Goal: Task Accomplishment & Management: Complete application form

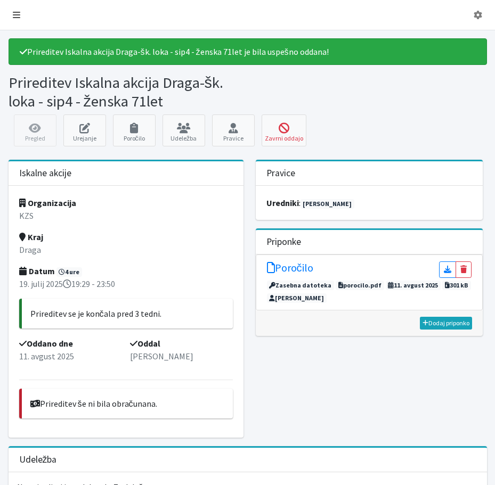
click at [20, 16] on icon at bounding box center [16, 15] width 7 height 9
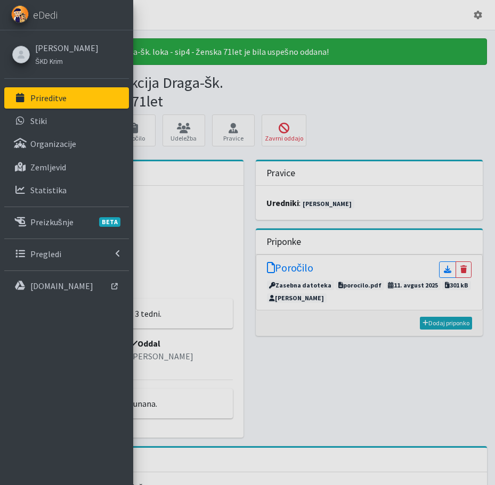
click at [55, 103] on p "Prireditve" at bounding box center [48, 98] width 36 height 11
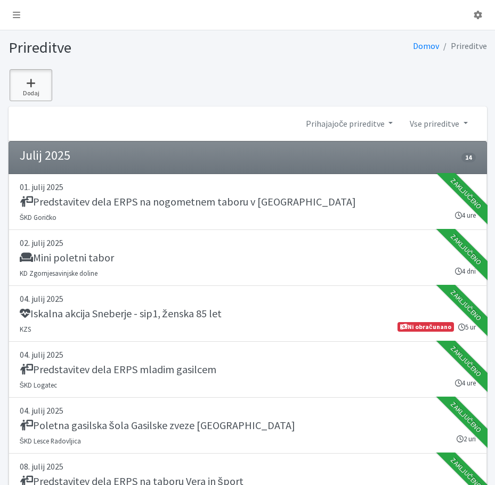
click at [33, 88] on icon at bounding box center [31, 83] width 36 height 11
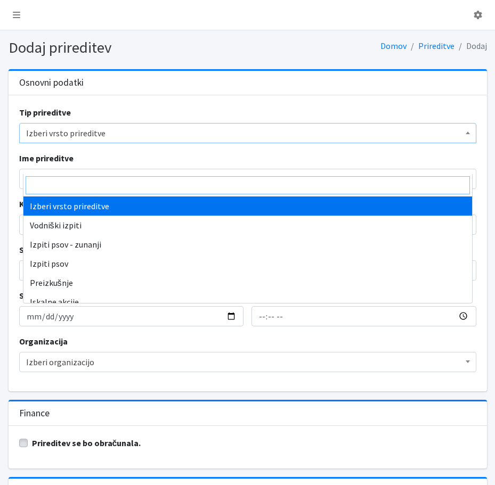
click at [141, 141] on span "Izberi vrsto prireditve" at bounding box center [247, 133] width 443 height 15
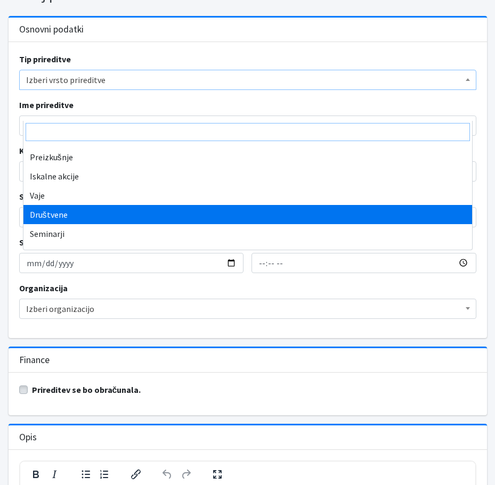
scroll to position [53, 0]
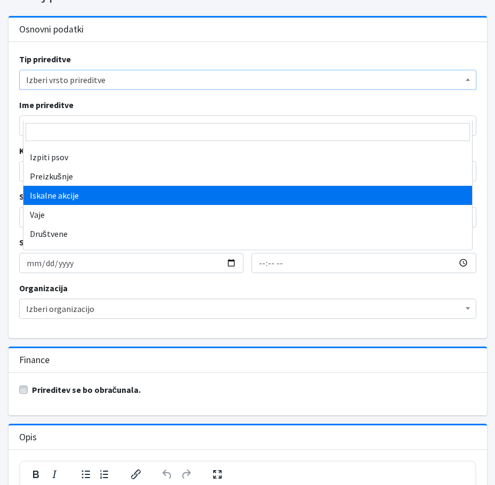
select select "1003"
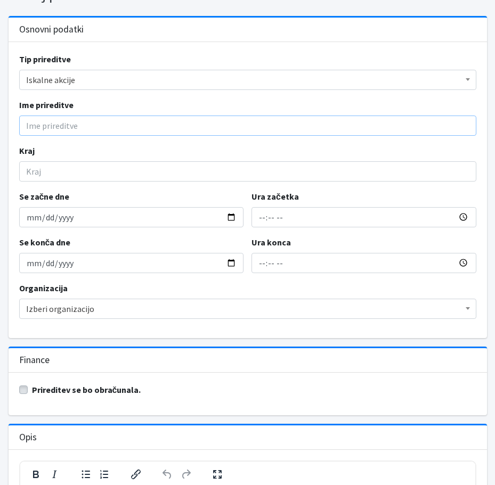
click at [41, 136] on input "Ime prireditve" at bounding box center [247, 126] width 457 height 20
type input "Iskalna akcija Topolščica - sip3 - moški 90let"
click at [44, 182] on input "Kraj" at bounding box center [247, 171] width 457 height 20
type input "Topolščica"
click at [35, 227] on input "Se začne dne" at bounding box center [131, 217] width 225 height 20
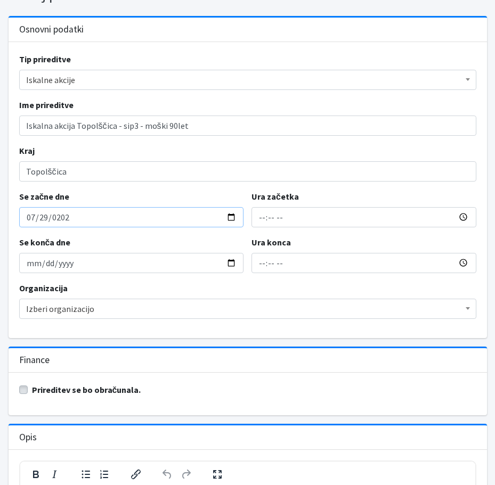
type input "2025-07-29"
click at [259, 227] on input "Ura začetka" at bounding box center [363, 217] width 225 height 20
type input "13:30"
click at [260, 273] on input "15:30" at bounding box center [363, 263] width 225 height 20
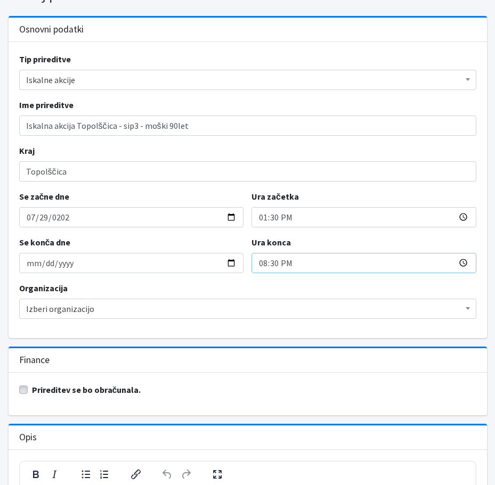
type input "20:00"
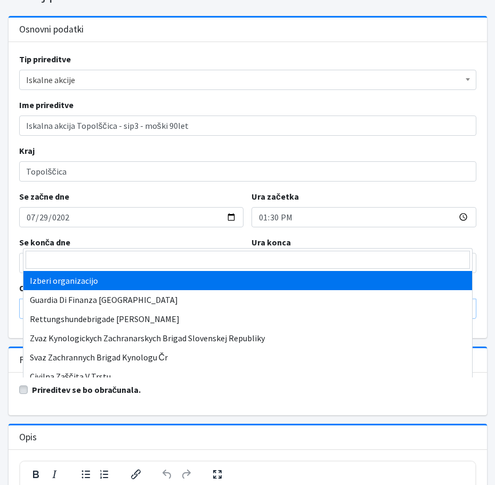
click at [112, 316] on span "Izberi organizacijo" at bounding box center [247, 309] width 443 height 15
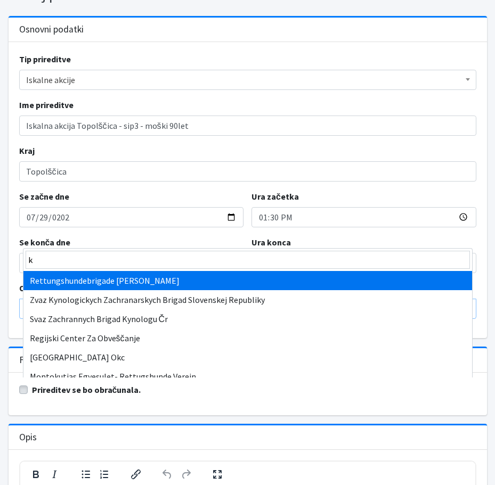
type input "kz"
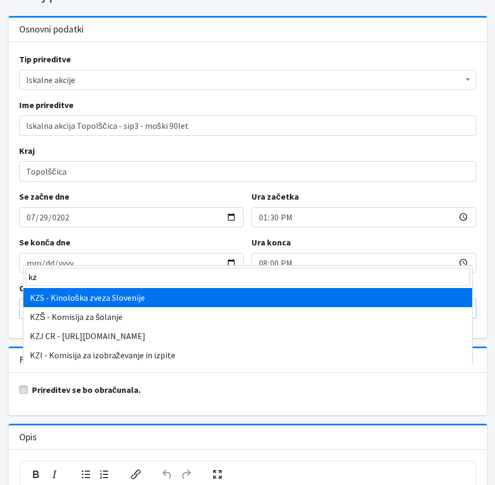
select select "1067"
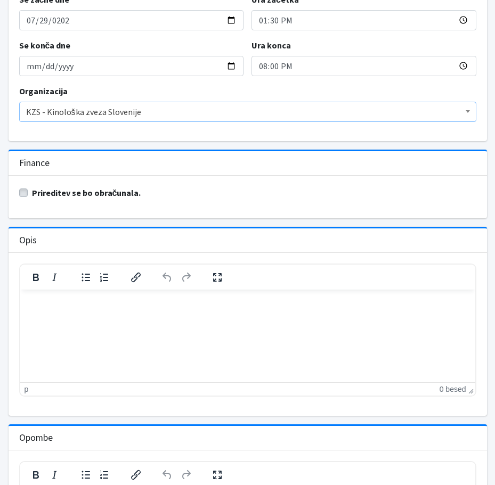
scroll to position [266, 0]
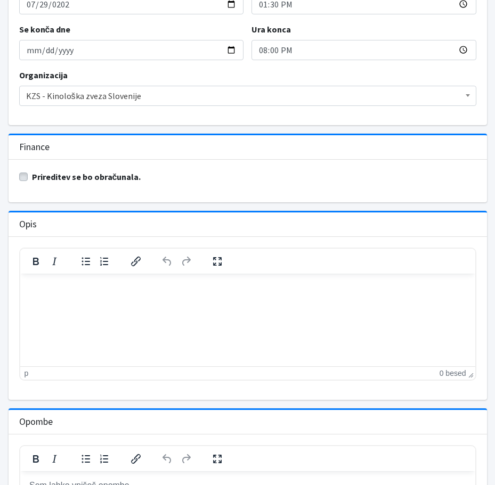
click at [32, 183] on label "Prireditev se bo obračunala." at bounding box center [86, 176] width 109 height 13
click at [27, 181] on input "Prireditev se bo obračunala." at bounding box center [23, 175] width 9 height 11
checkbox input "true"
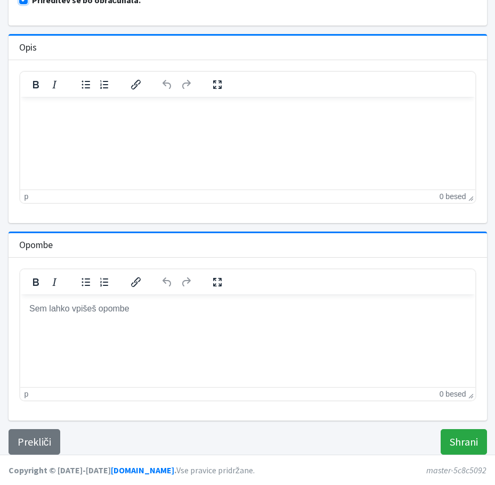
scroll to position [600, 0]
click at [459, 435] on input "Shrani" at bounding box center [464, 442] width 46 height 26
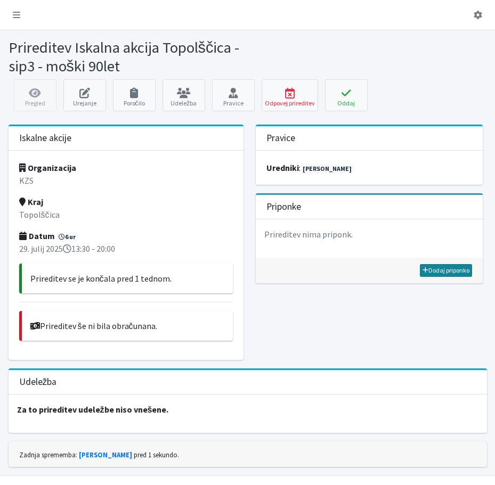
click at [432, 277] on link "Dodaj priponko" at bounding box center [446, 270] width 52 height 13
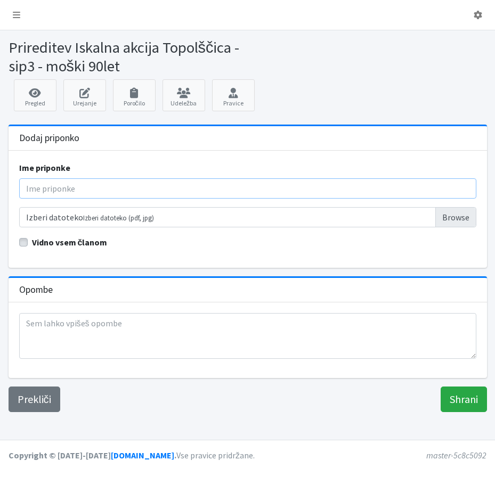
click at [41, 199] on input "Ime priponke" at bounding box center [247, 188] width 457 height 20
type input "Poročilo"
click at [451, 227] on input "Izberi datoteko Izberi datoteko (pdf, jpg)" at bounding box center [247, 217] width 457 height 20
type input "C:\fakepath\8_29_07_TOPOLŠICA_poročilo.pdf"
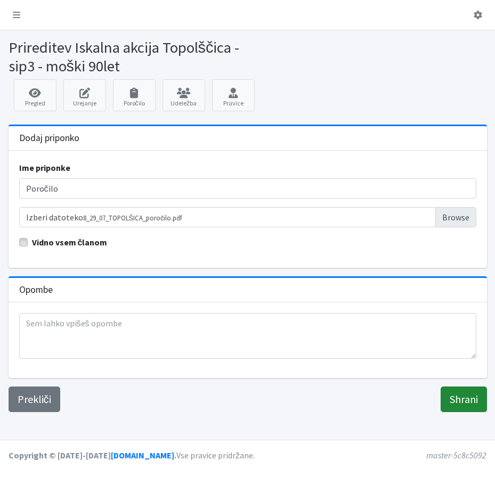
click at [459, 412] on input "Shrani" at bounding box center [464, 400] width 46 height 26
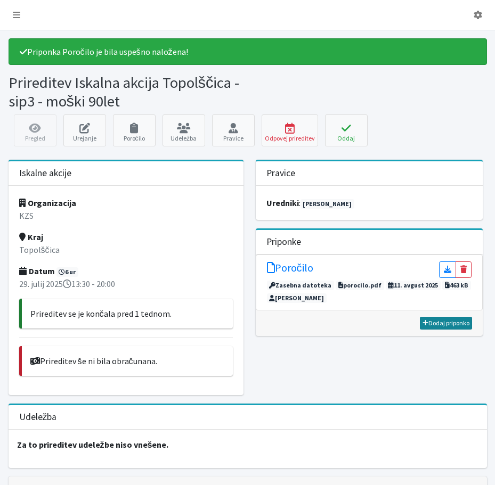
click at [444, 330] on link "Dodaj priponko" at bounding box center [446, 323] width 52 height 13
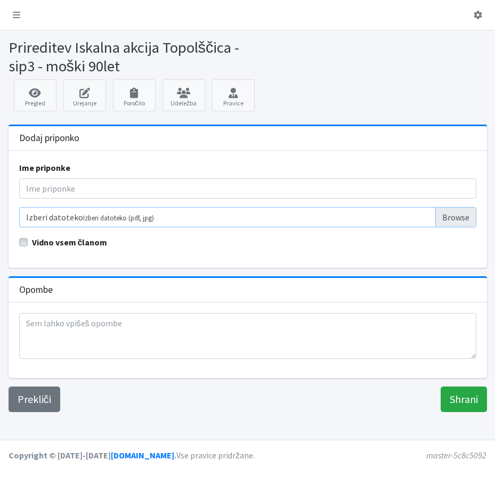
click at [438, 227] on input "Izberi datoteko Izberi datoteko (pdf, jpg)" at bounding box center [247, 217] width 457 height 20
type input "C:\fakepath\08_29_07_TOPOLŠICA_območja in sledi + sledi K9.pdf"
click at [52, 199] on input "Ime priponke" at bounding box center [247, 188] width 457 height 20
type input "Območja in sledi"
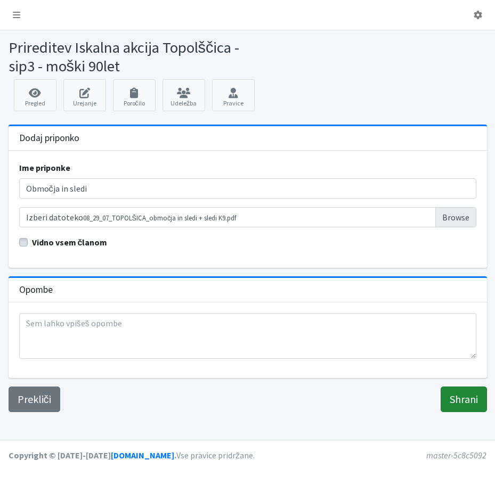
click at [447, 412] on input "Shrani" at bounding box center [464, 400] width 46 height 26
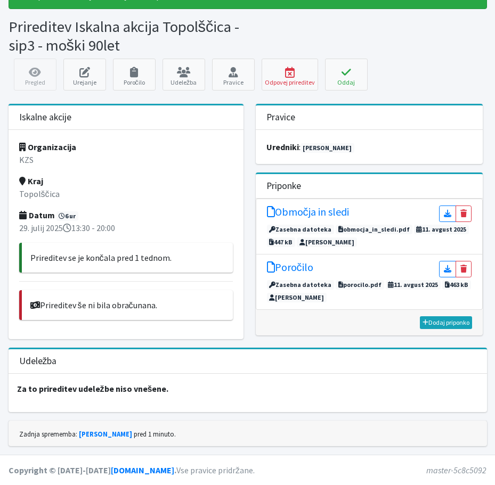
scroll to position [199, 0]
click at [431, 316] on link "Dodaj priponko" at bounding box center [446, 322] width 52 height 13
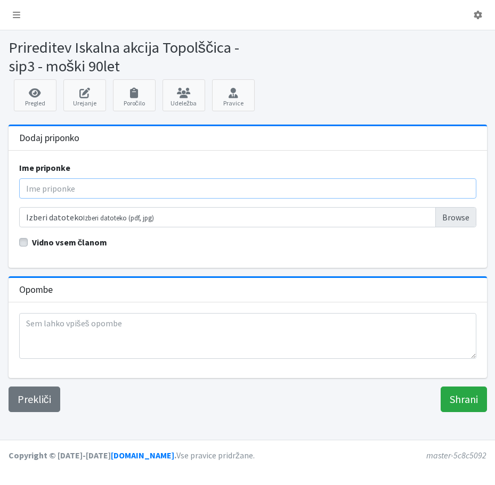
click at [68, 199] on input "Ime priponke" at bounding box center [247, 188] width 457 height 20
type input "Poročilo pilota drona"
click at [437, 227] on input "Izberi datoteko Izberi datoteko (pdf, jpg)" at bounding box center [247, 217] width 457 height 20
type input "C:\fakepath\poročilo pilota drona_ PGD Vinska Gora.pdf"
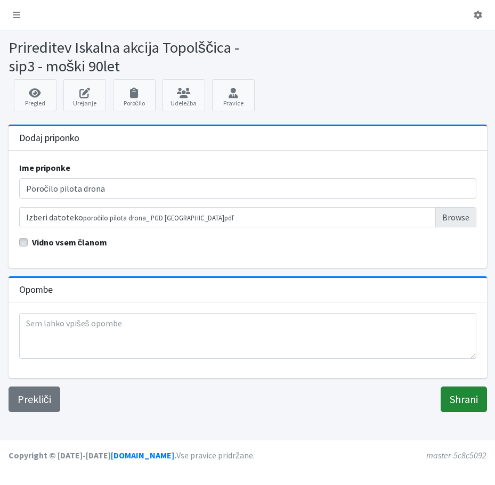
click at [457, 412] on input "Shrani" at bounding box center [464, 400] width 46 height 26
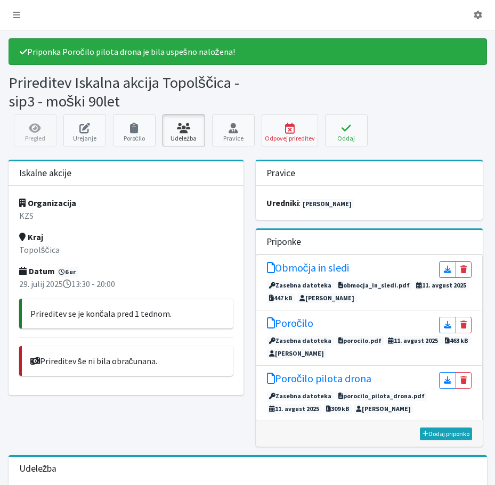
click at [183, 134] on icon at bounding box center [184, 128] width 36 height 11
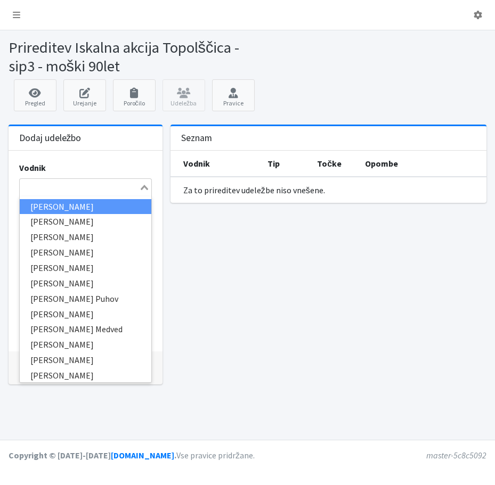
click at [50, 194] on input "Search for option" at bounding box center [79, 187] width 117 height 13
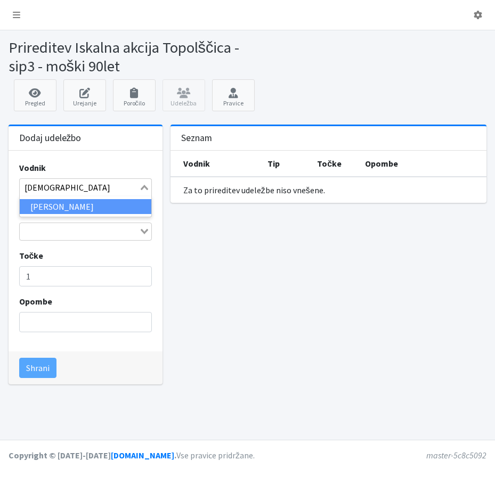
type input "Juvan"
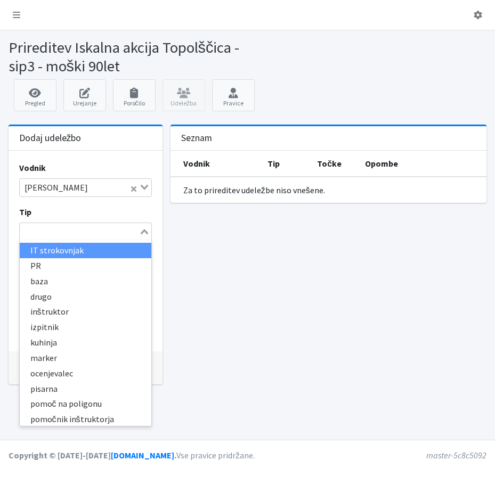
click at [141, 234] on icon "Search for option" at bounding box center [144, 231] width 7 height 5
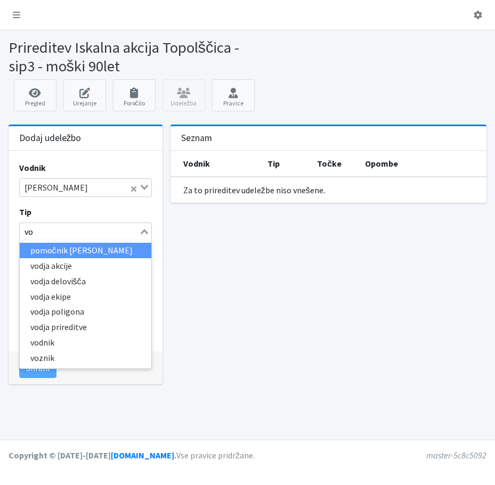
type input "vod"
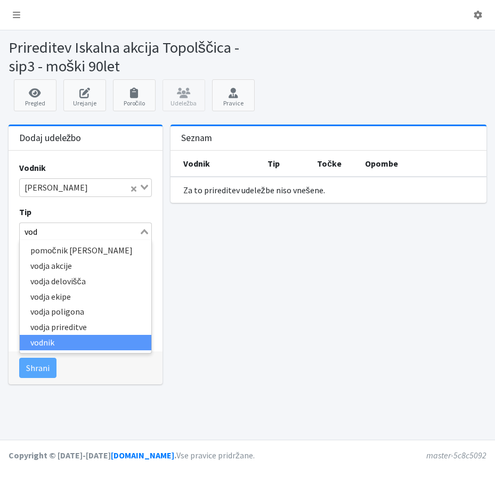
click at [47, 351] on li "vodnik" at bounding box center [86, 342] width 132 height 15
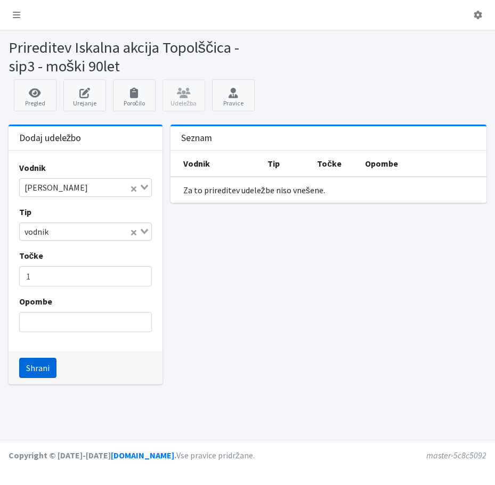
click at [37, 378] on button "Shrani" at bounding box center [37, 368] width 37 height 20
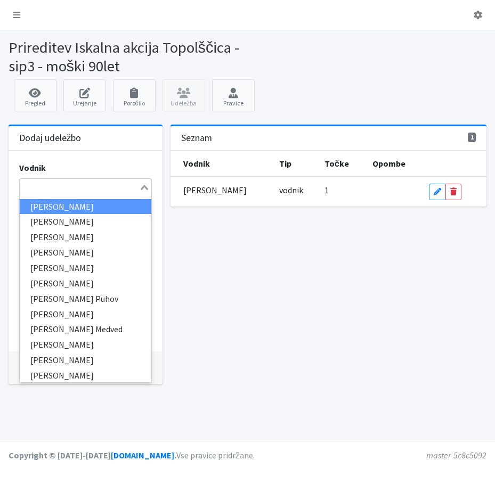
click at [26, 194] on input "Search for option" at bounding box center [79, 187] width 117 height 13
type input "čed"
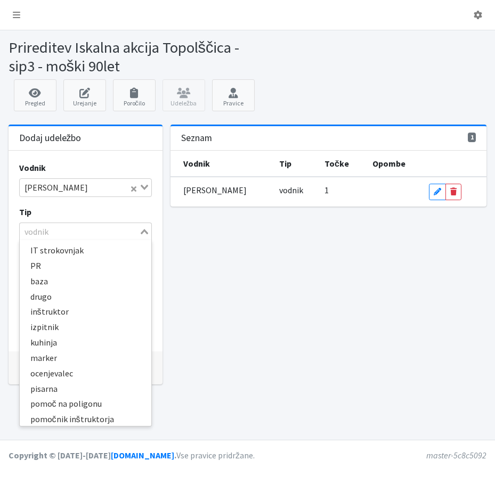
click at [144, 234] on icon "Search for option" at bounding box center [144, 231] width 7 height 5
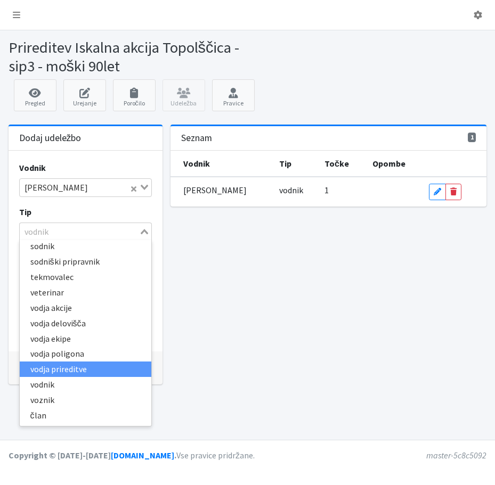
scroll to position [49, 0]
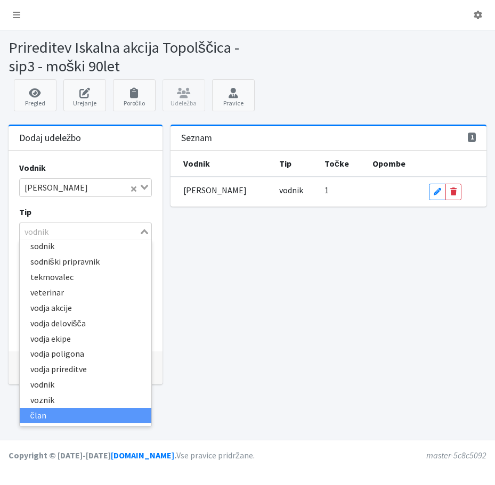
click at [34, 421] on li "član" at bounding box center [86, 415] width 132 height 15
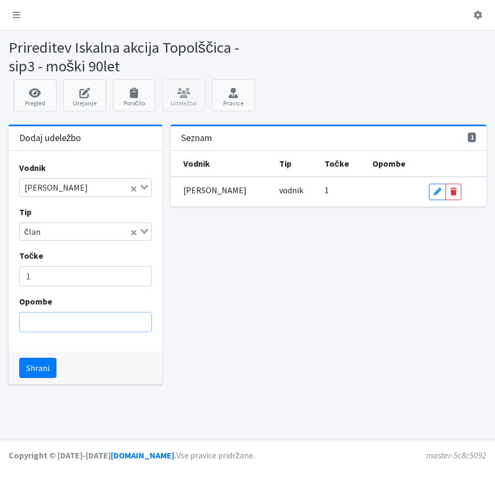
click at [75, 332] on input "Opombe" at bounding box center [85, 322] width 133 height 20
type input "baza"
click at [40, 378] on button "Shrani" at bounding box center [37, 368] width 37 height 20
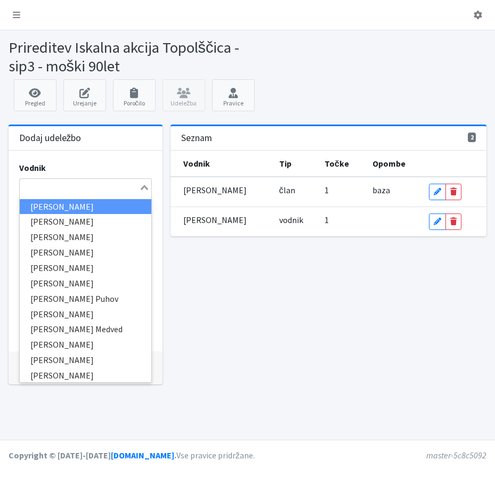
click at [56, 194] on input "Search for option" at bounding box center [79, 187] width 117 height 13
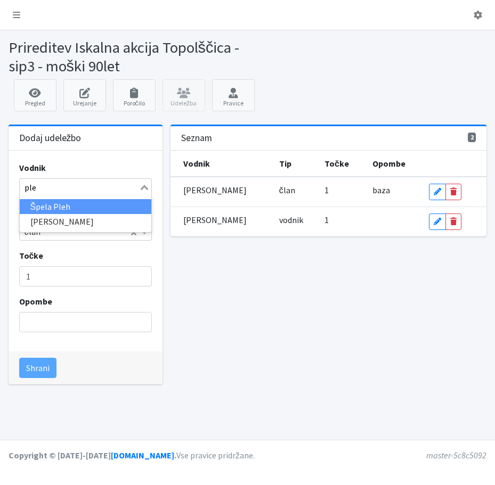
type input "ples"
click at [72, 215] on li "[PERSON_NAME]" at bounding box center [86, 206] width 132 height 15
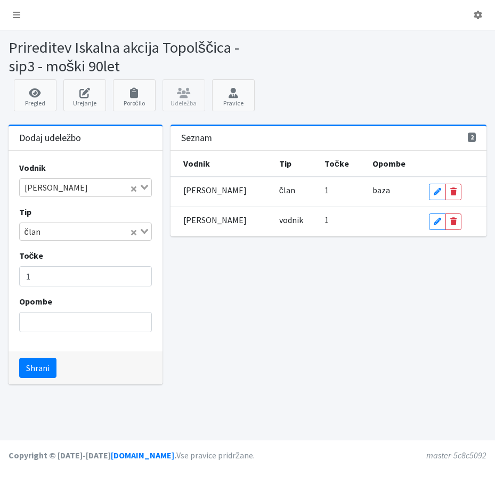
click at [141, 238] on div "Loading..." at bounding box center [140, 230] width 22 height 15
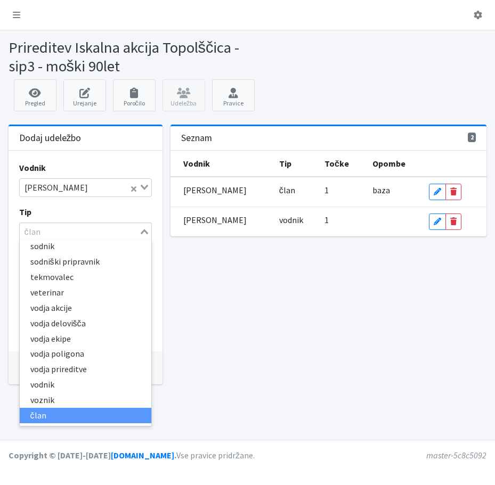
scroll to position [316, 0]
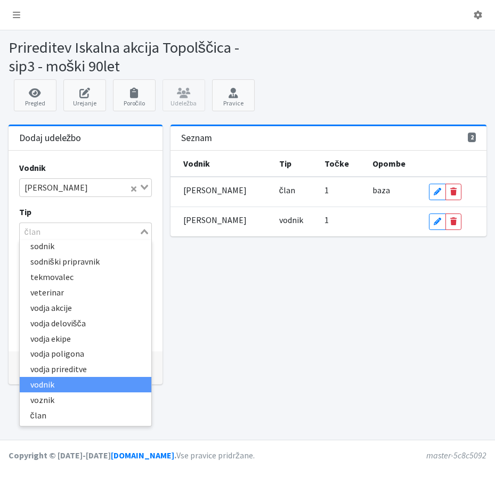
click at [68, 393] on li "vodnik" at bounding box center [86, 384] width 132 height 15
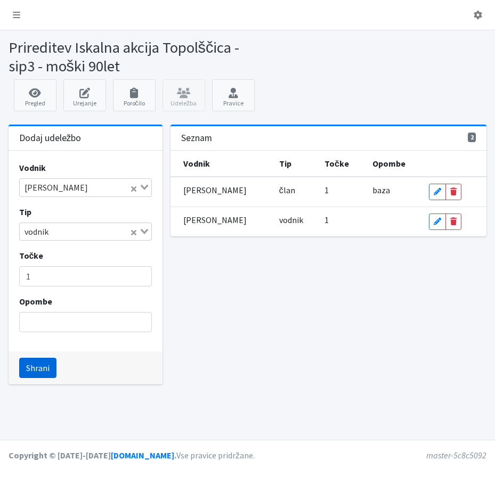
click at [46, 378] on button "Shrani" at bounding box center [37, 368] width 37 height 20
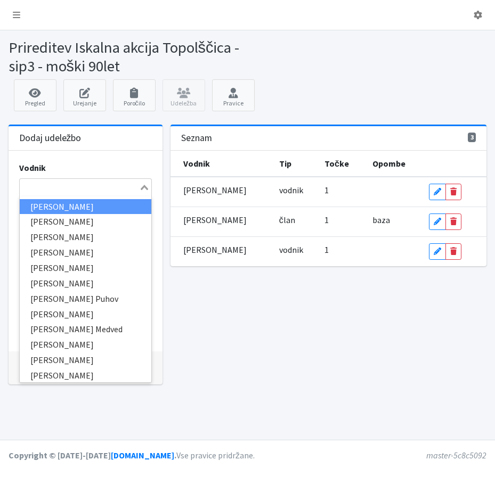
click at [26, 192] on input "Search for option" at bounding box center [79, 187] width 117 height 13
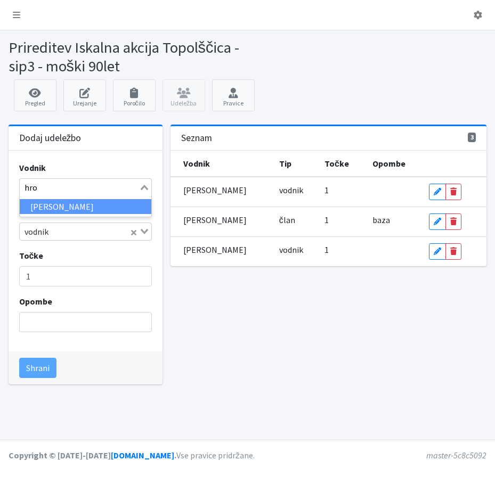
type input "hrov"
click at [43, 215] on li "Damjan Hrovat" at bounding box center [86, 206] width 132 height 15
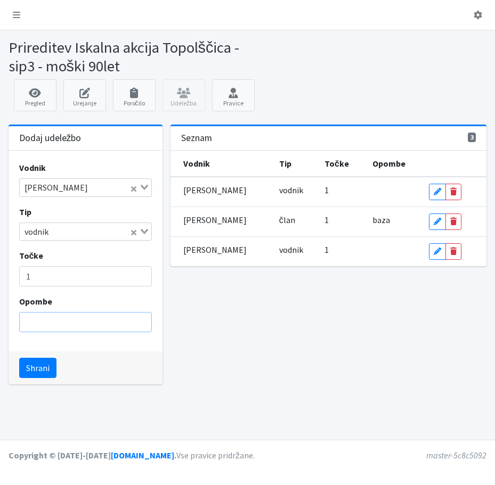
click at [64, 332] on input "Opombe" at bounding box center [85, 322] width 133 height 20
type input "brez psa"
click at [43, 378] on button "Shrani" at bounding box center [37, 368] width 37 height 20
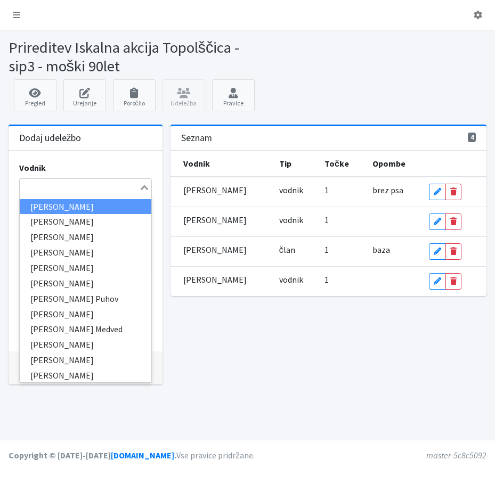
click at [49, 194] on input "Search for option" at bounding box center [79, 187] width 117 height 13
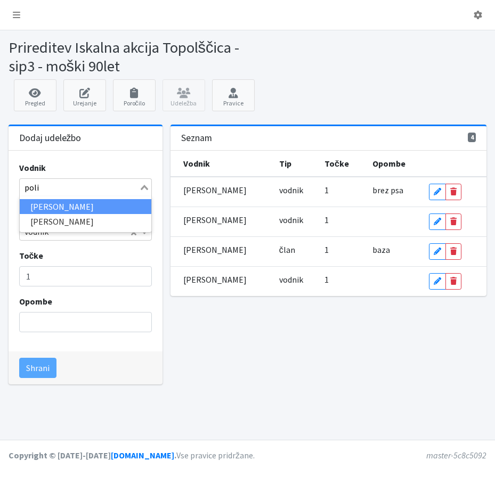
type input "polič"
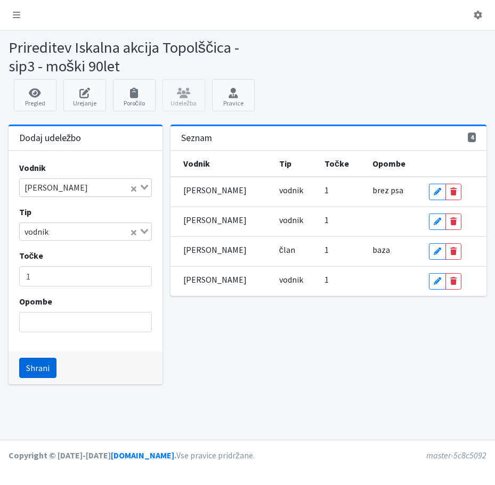
click at [56, 378] on button "Shrani" at bounding box center [37, 368] width 37 height 20
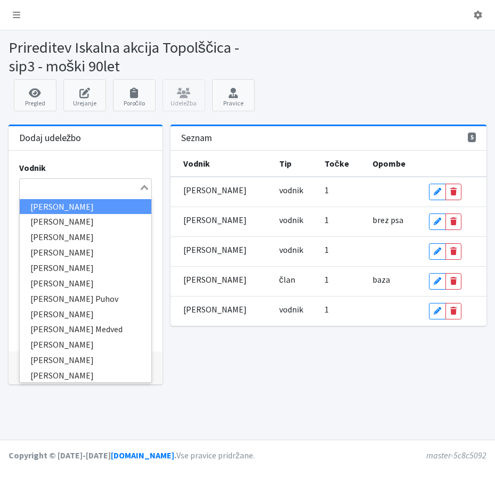
click at [40, 194] on input "Search for option" at bounding box center [79, 187] width 117 height 13
type input "baš"
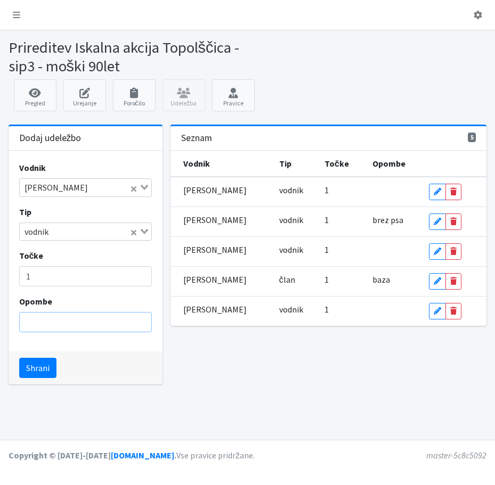
click at [37, 332] on input "Opombe" at bounding box center [85, 322] width 133 height 20
type input "baza"
click at [51, 378] on button "Shrani" at bounding box center [37, 368] width 37 height 20
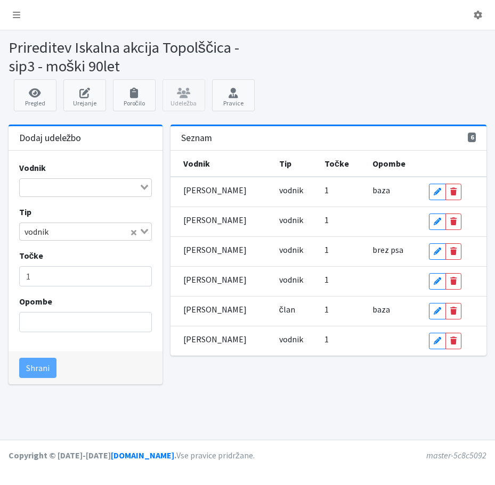
click at [45, 197] on div "Loading..." at bounding box center [85, 187] width 133 height 18
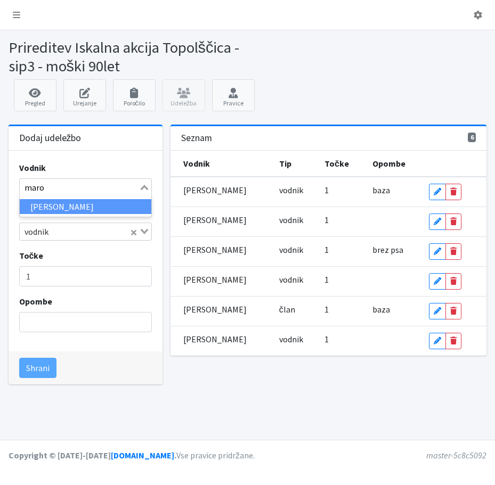
type input "marol"
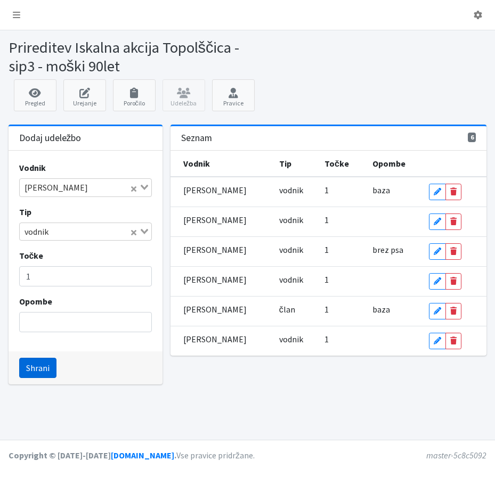
click at [32, 378] on button "Shrani" at bounding box center [37, 368] width 37 height 20
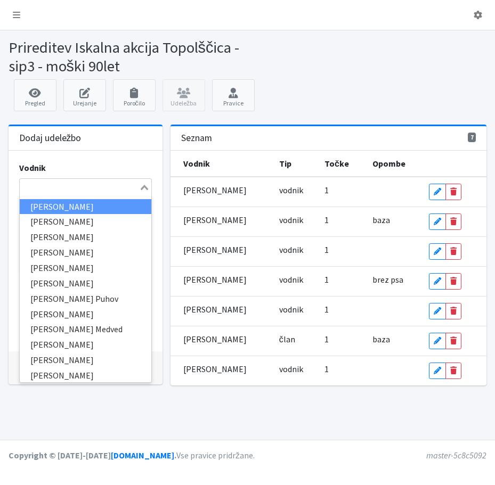
click at [42, 194] on input "Search for option" at bounding box center [79, 187] width 117 height 13
type input "erne"
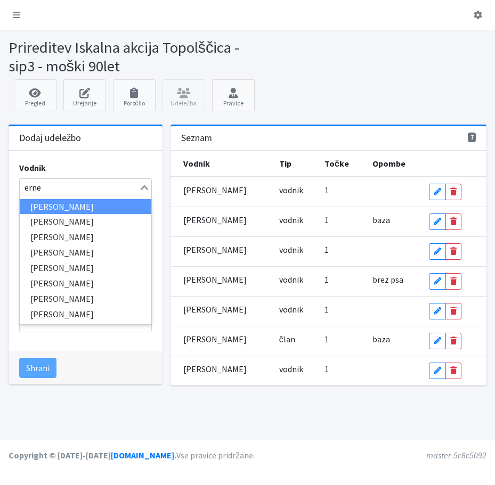
click at [40, 215] on li "Majda Ernecl" at bounding box center [86, 206] width 132 height 15
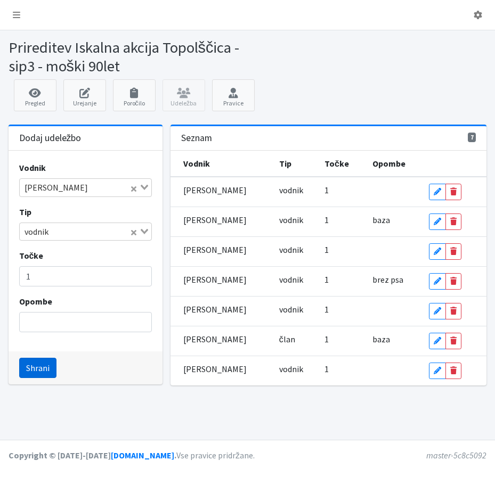
click at [45, 378] on button "Shrani" at bounding box center [37, 368] width 37 height 20
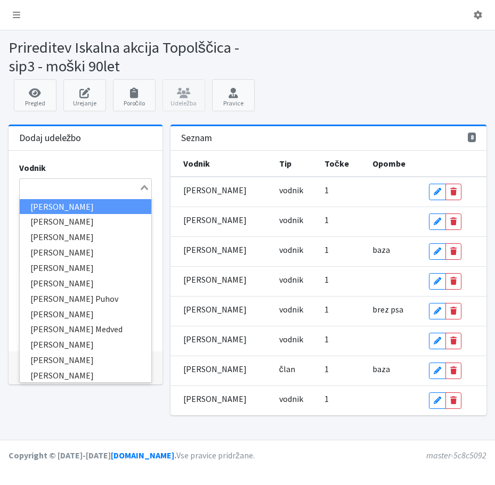
click at [35, 194] on input "Search for option" at bounding box center [79, 187] width 117 height 13
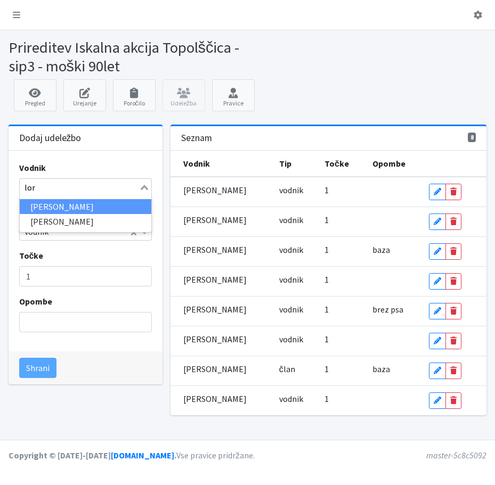
type input "lore"
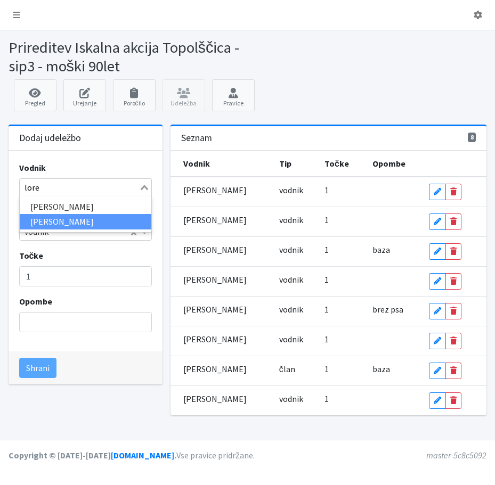
click at [43, 230] on li "Jerica Lorenci" at bounding box center [86, 221] width 132 height 15
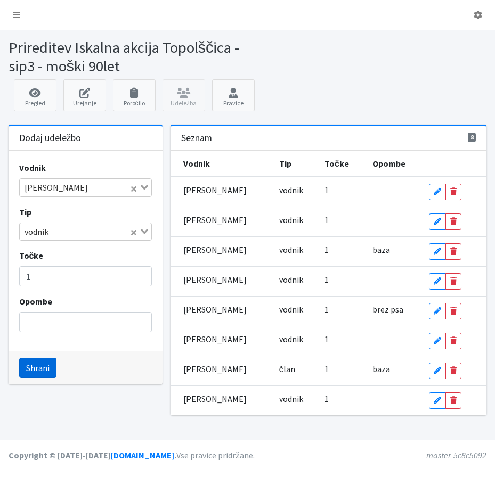
click at [46, 378] on button "Shrani" at bounding box center [37, 368] width 37 height 20
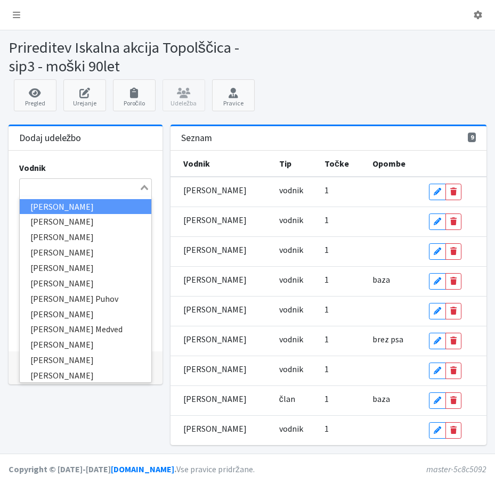
click at [42, 190] on input "Search for option" at bounding box center [79, 187] width 117 height 13
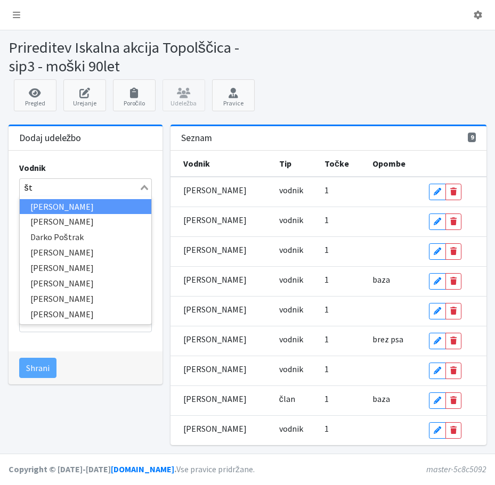
type input "što"
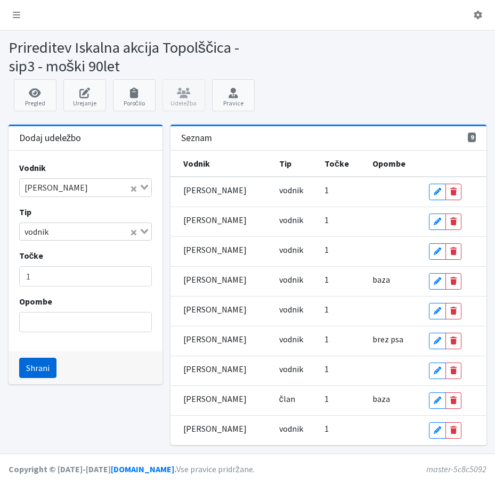
click at [47, 378] on button "Shrani" at bounding box center [37, 368] width 37 height 20
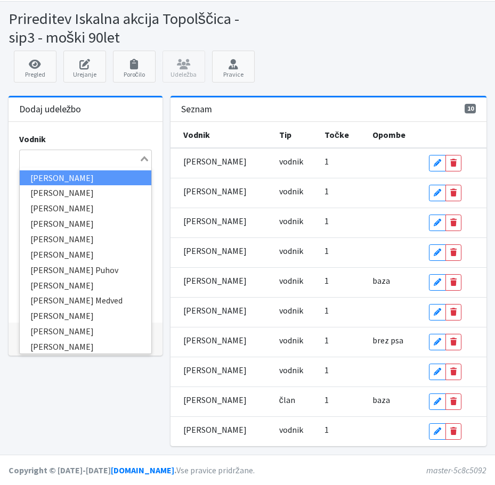
click at [30, 165] on input "Search for option" at bounding box center [79, 158] width 117 height 13
type input "dob"
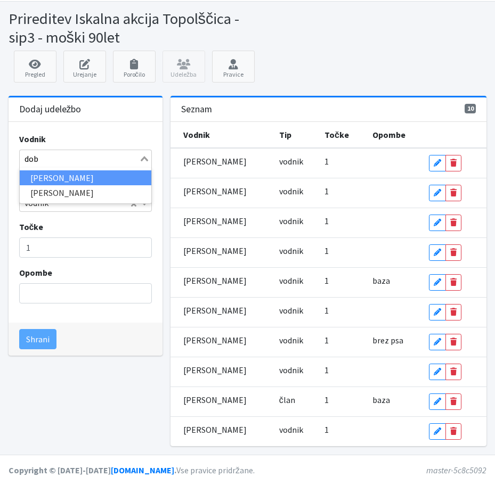
click at [37, 186] on li "Žiga Dobnikar" at bounding box center [86, 177] width 132 height 15
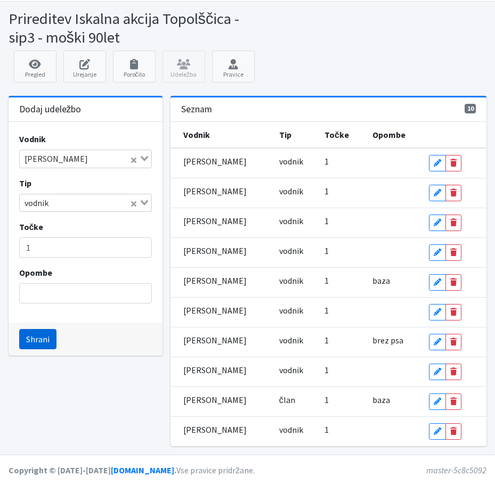
click at [37, 349] on button "Shrani" at bounding box center [37, 339] width 37 height 20
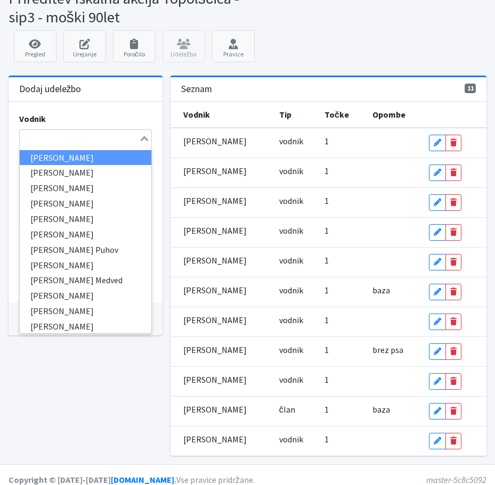
click at [35, 145] on input "Search for option" at bounding box center [79, 138] width 117 height 13
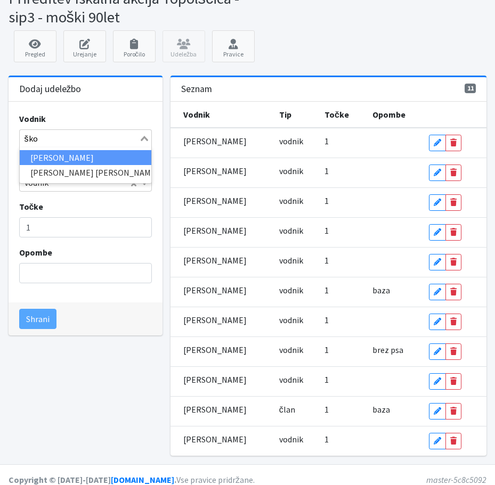
type input "škor"
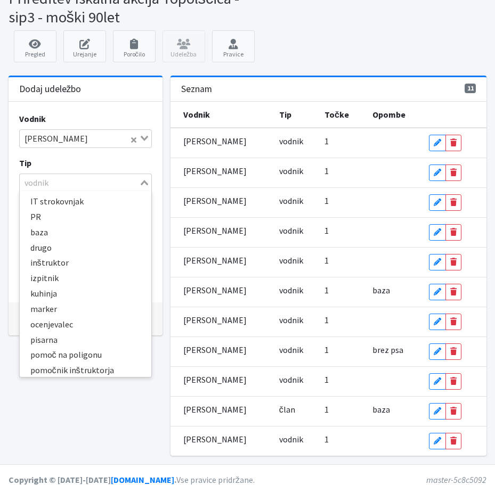
click at [141, 185] on icon "Search for option" at bounding box center [144, 182] width 7 height 5
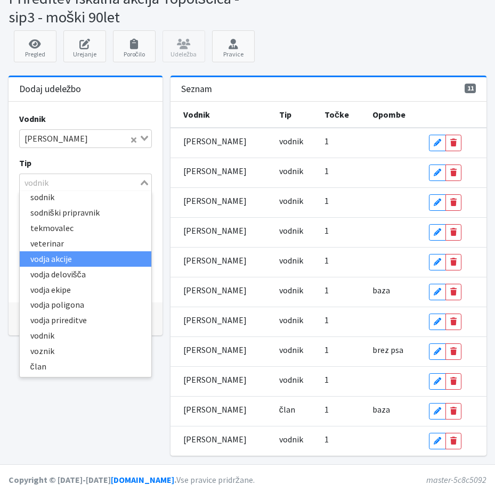
click at [73, 267] on li "vodja akcije" at bounding box center [86, 258] width 132 height 15
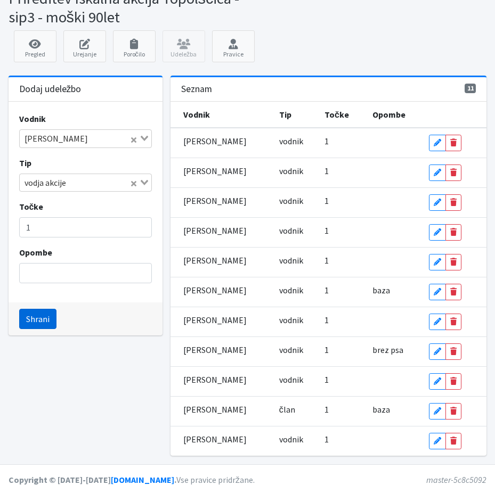
click at [43, 329] on button "Shrani" at bounding box center [37, 319] width 37 height 20
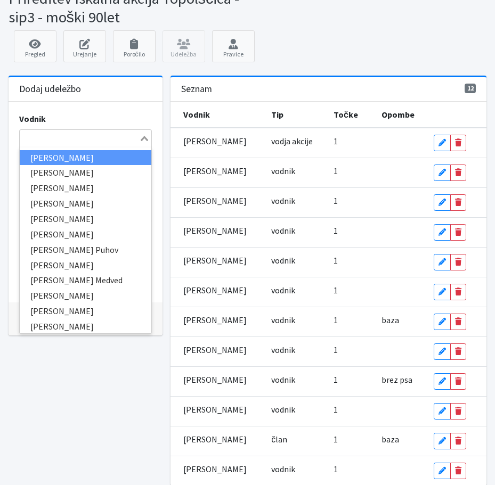
click at [38, 145] on input "Search for option" at bounding box center [79, 138] width 117 height 13
type input "biz"
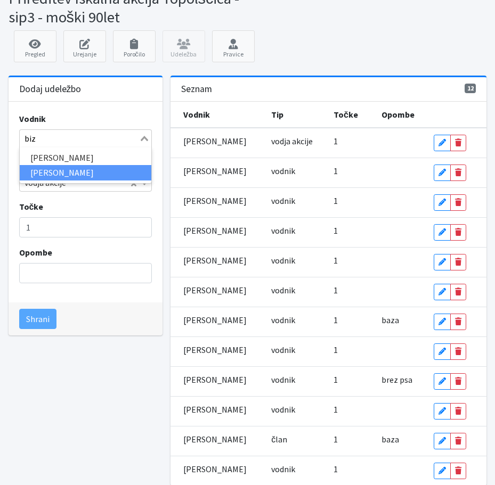
click at [47, 181] on li "Jaka Bizjak" at bounding box center [86, 172] width 132 height 15
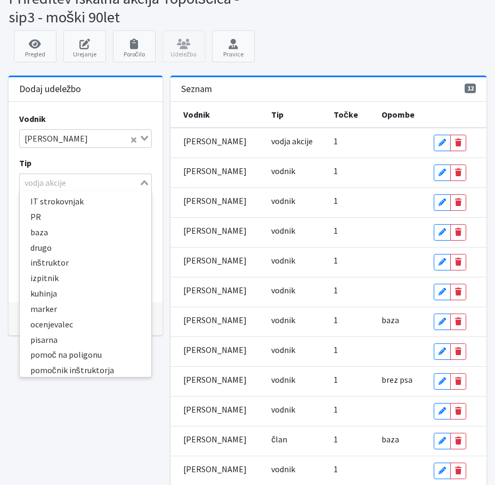
click at [141, 185] on icon "Search for option" at bounding box center [144, 182] width 7 height 5
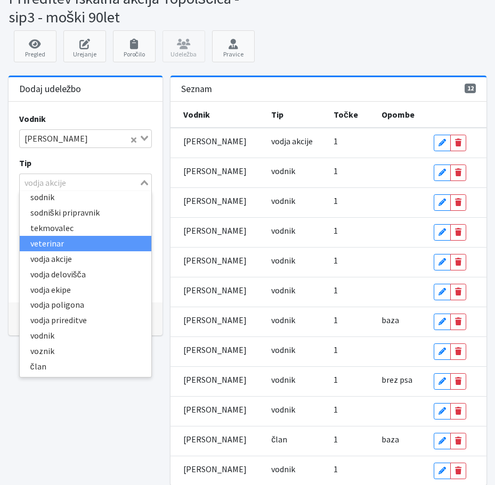
scroll to position [343, 0]
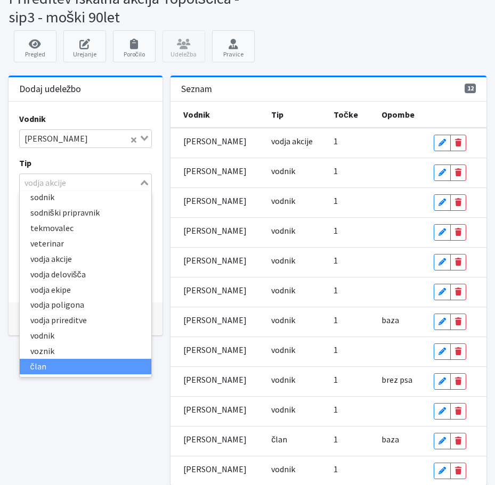
click at [38, 375] on li "član" at bounding box center [86, 366] width 132 height 15
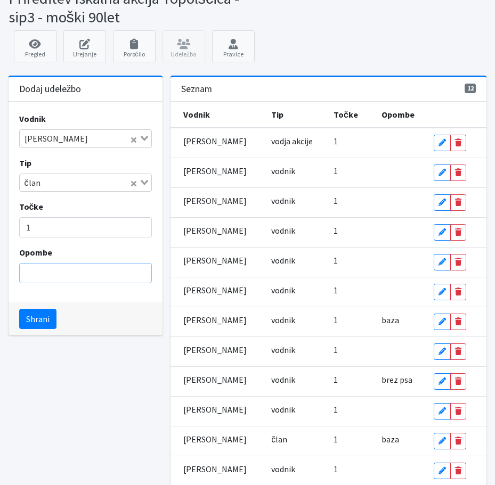
click at [53, 283] on input "Opombe" at bounding box center [85, 273] width 133 height 20
type input "občan"
click at [44, 329] on button "Shrani" at bounding box center [37, 319] width 37 height 20
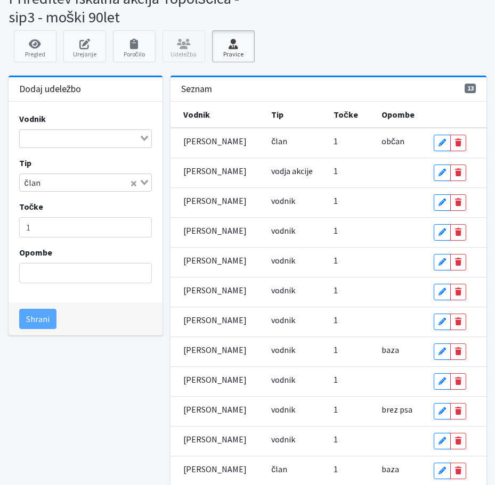
click at [236, 50] on icon at bounding box center [233, 44] width 36 height 11
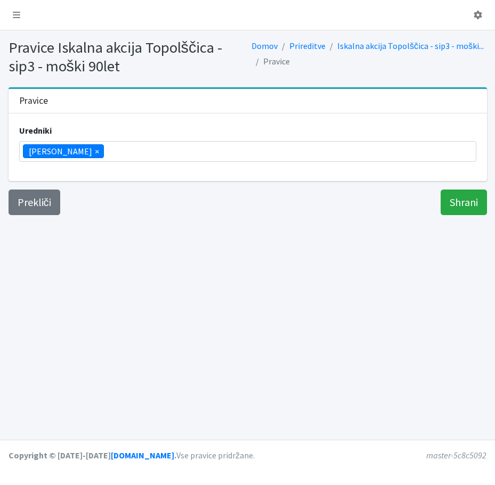
scroll to position [208, 0]
click at [123, 161] on ul "× Vera Mikolič" at bounding box center [248, 152] width 456 height 20
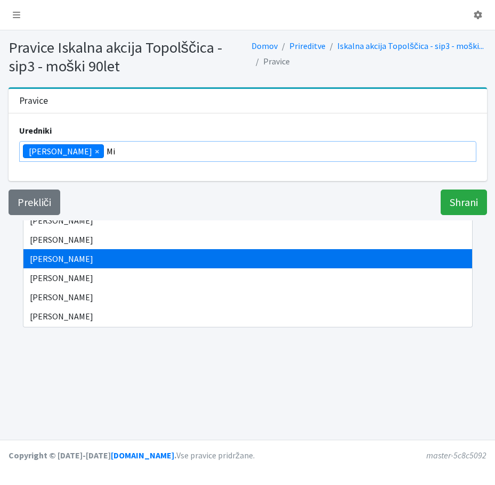
scroll to position [0, 0]
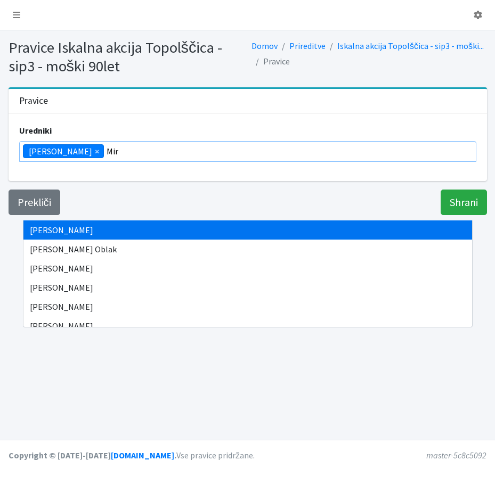
type input "Mir"
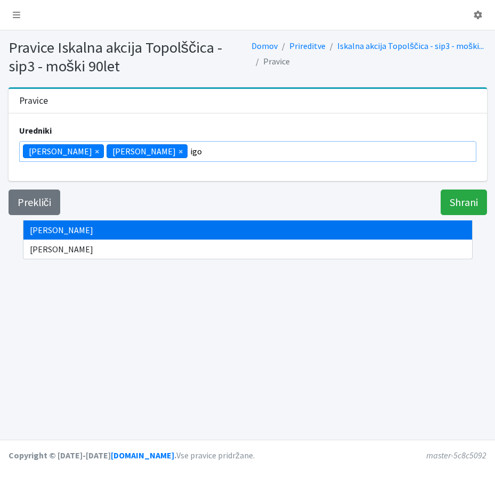
type input "igo"
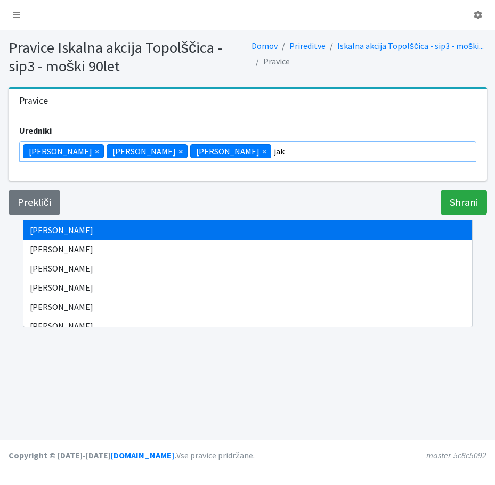
type input "jak"
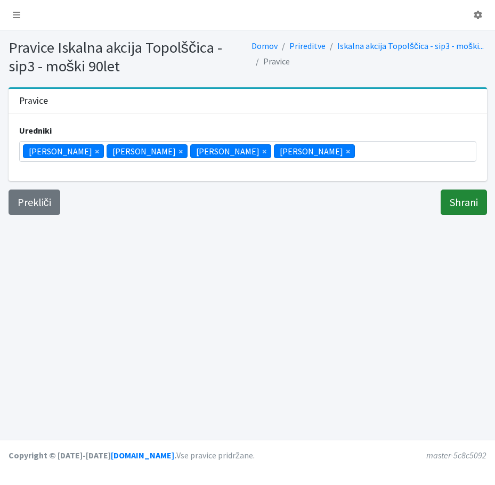
click at [441, 215] on input "Shrani" at bounding box center [464, 203] width 46 height 26
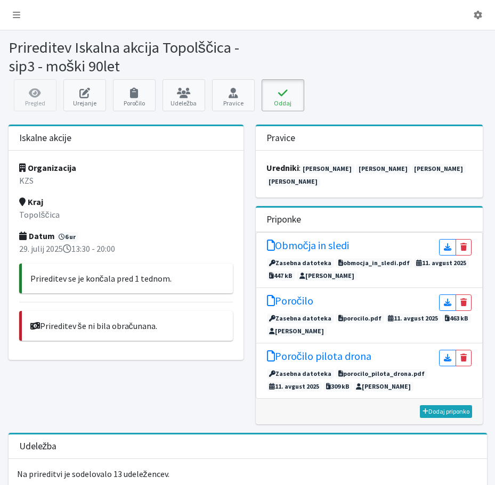
click at [287, 111] on button "Oddaj" at bounding box center [283, 95] width 43 height 32
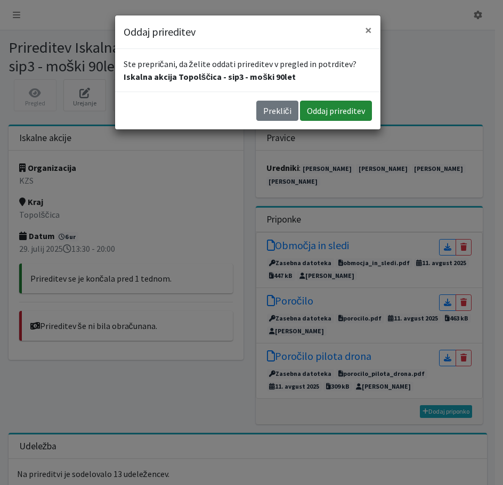
click at [300, 121] on button "Oddaj prireditev" at bounding box center [336, 111] width 72 height 20
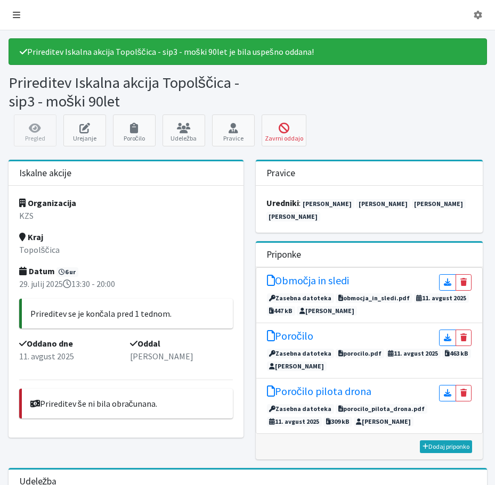
click at [20, 17] on icon at bounding box center [16, 15] width 7 height 9
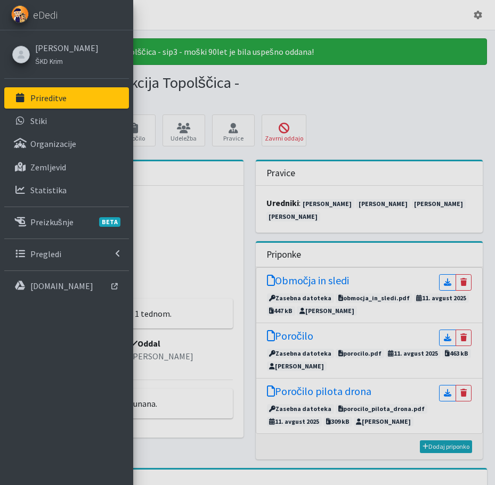
click at [50, 103] on p "Prireditve" at bounding box center [48, 98] width 36 height 11
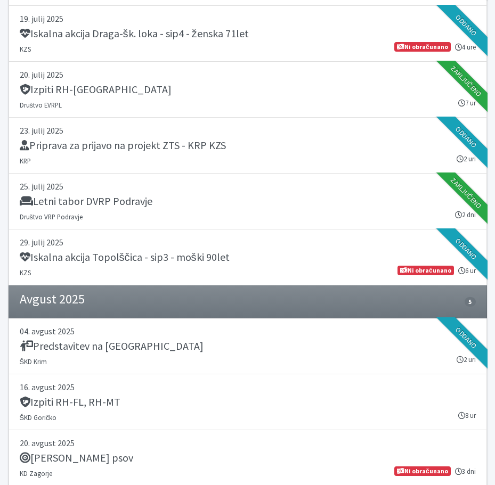
scroll to position [746, 0]
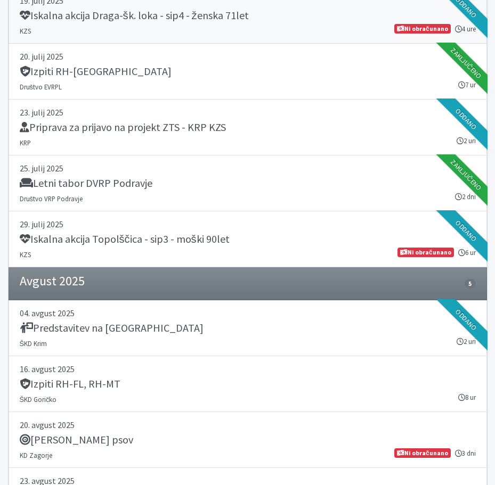
click at [173, 22] on h5 "Iskalna akcija Draga-šk. loka - sip4 - ženska 71let" at bounding box center [134, 15] width 229 height 13
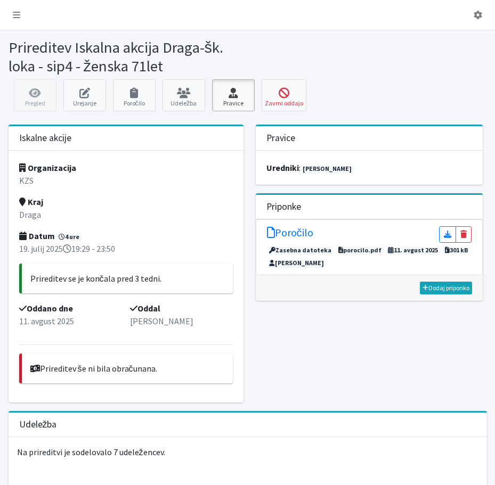
click at [234, 99] on icon at bounding box center [233, 93] width 36 height 11
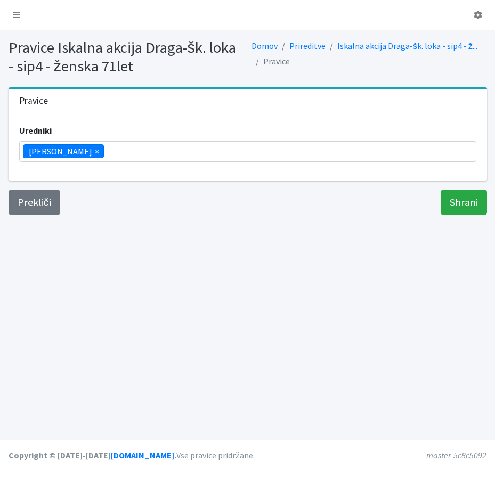
scroll to position [208, 0]
click at [136, 161] on ul "× Vera Mikolič" at bounding box center [248, 152] width 456 height 20
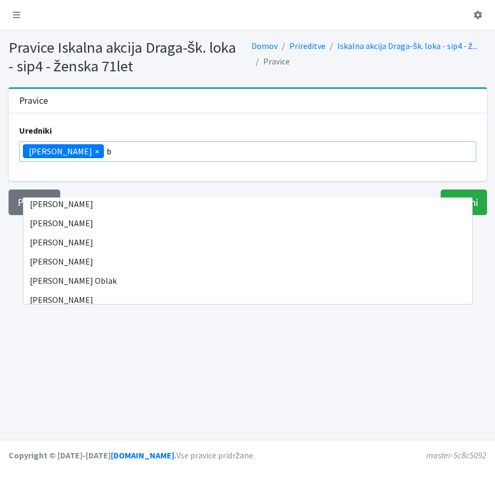
scroll to position [0, 0]
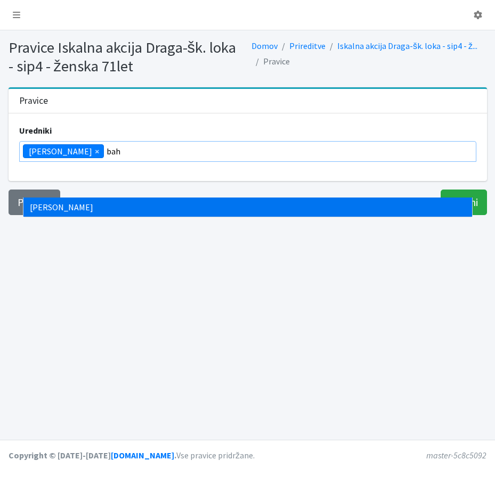
type input "bah"
type input "skoč"
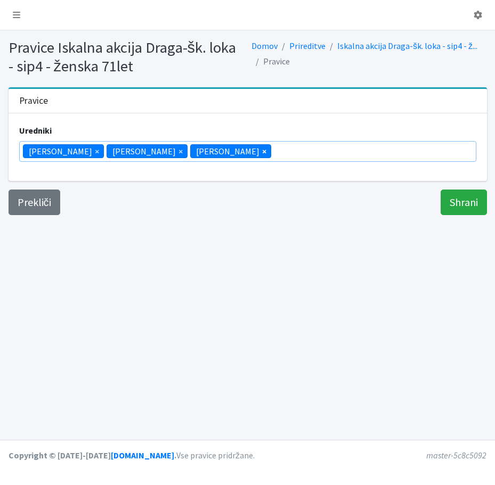
click at [262, 158] on span "×" at bounding box center [264, 151] width 4 height 13
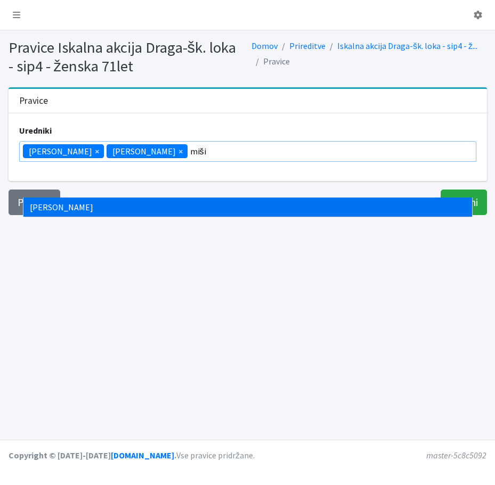
type input "miši"
type input "zame"
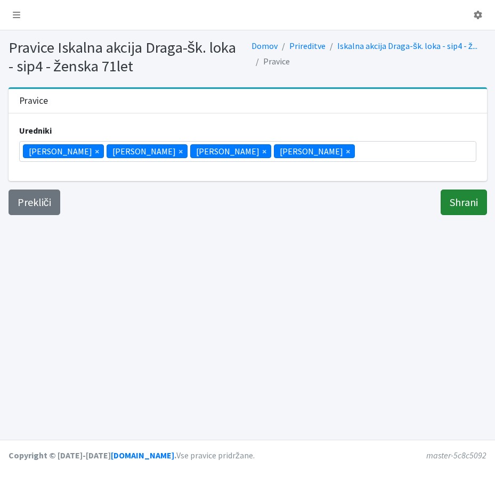
click at [457, 215] on input "Shrani" at bounding box center [464, 203] width 46 height 26
